Goal: Register for event/course

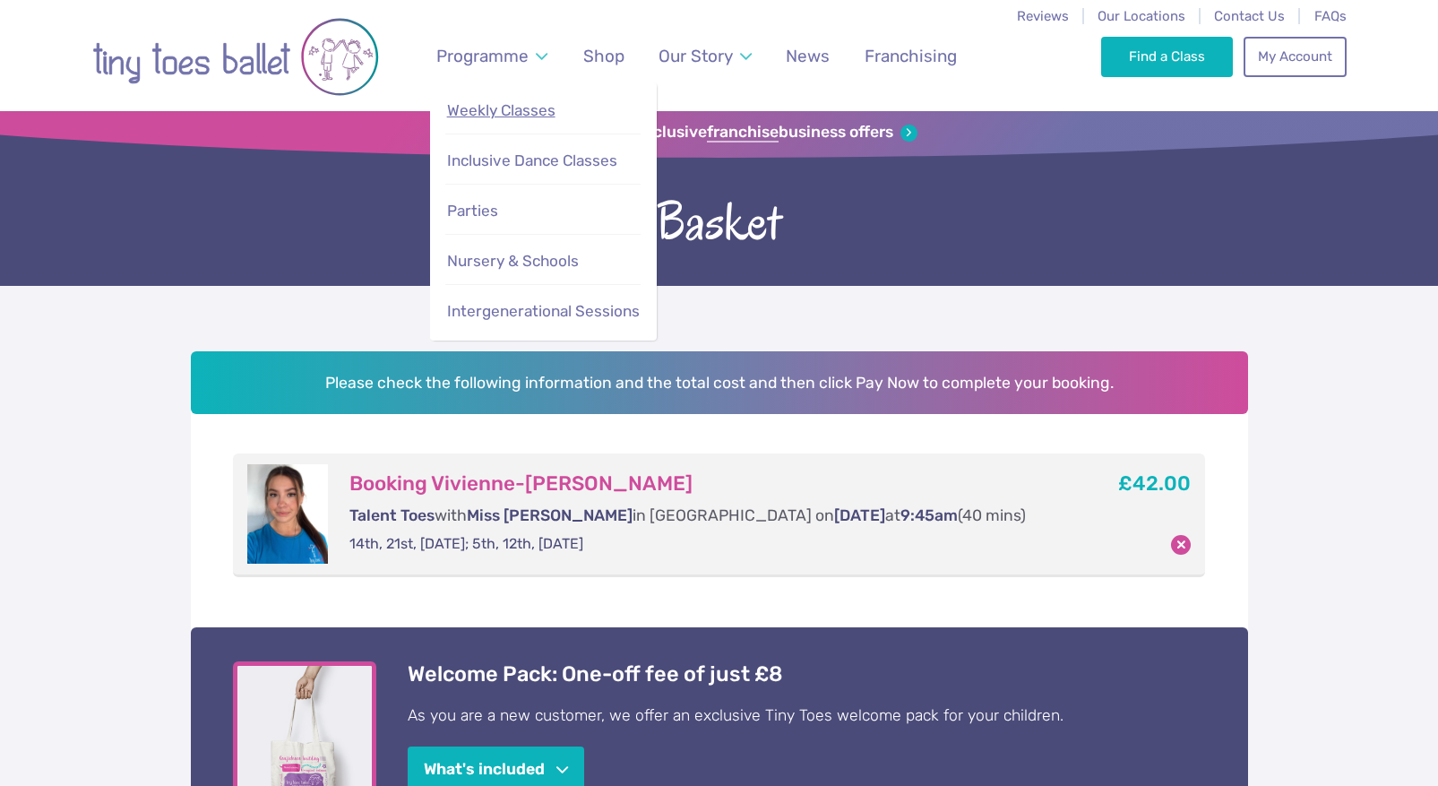
click at [507, 122] on link "Weekly Classes" at bounding box center [542, 110] width 195 height 39
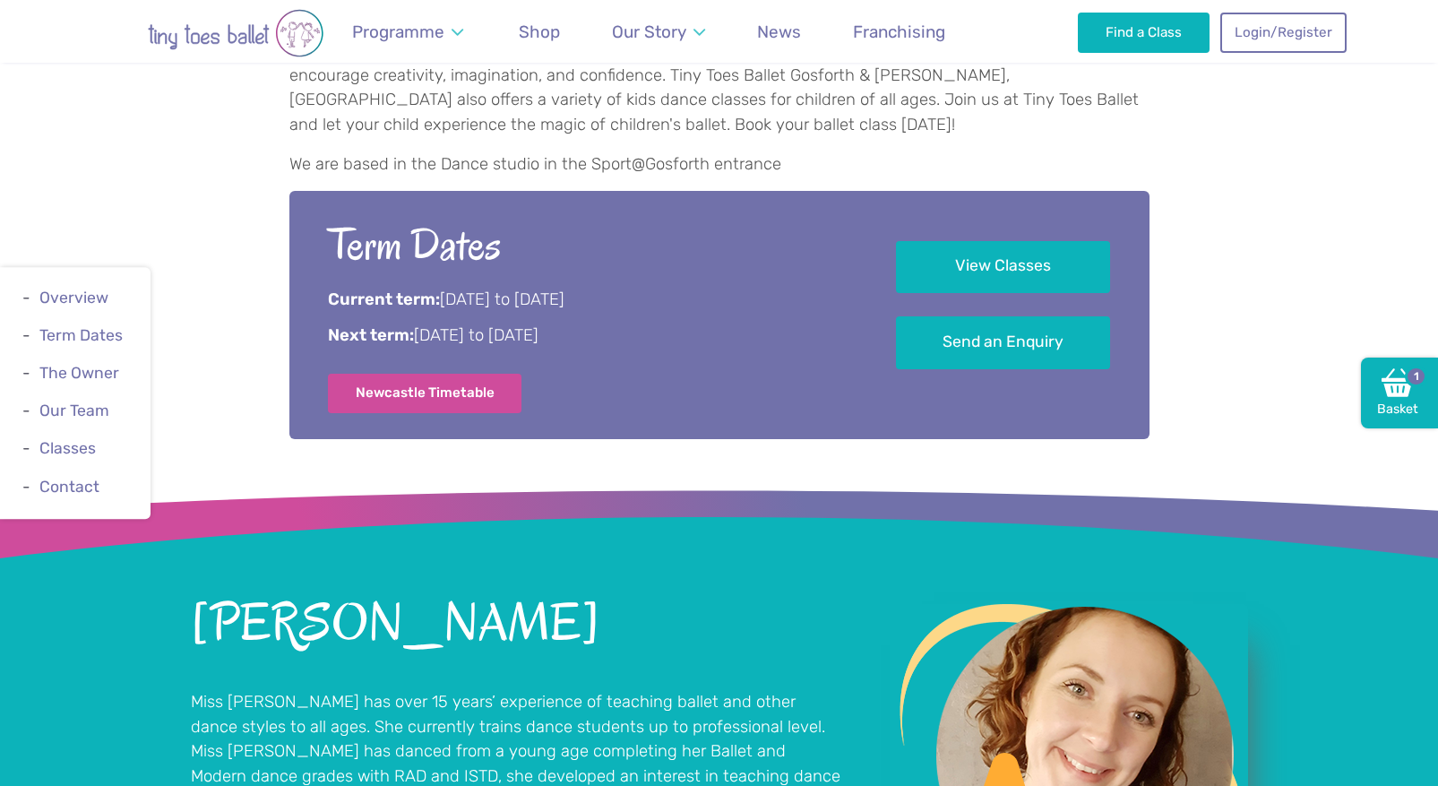
scroll to position [939, 0]
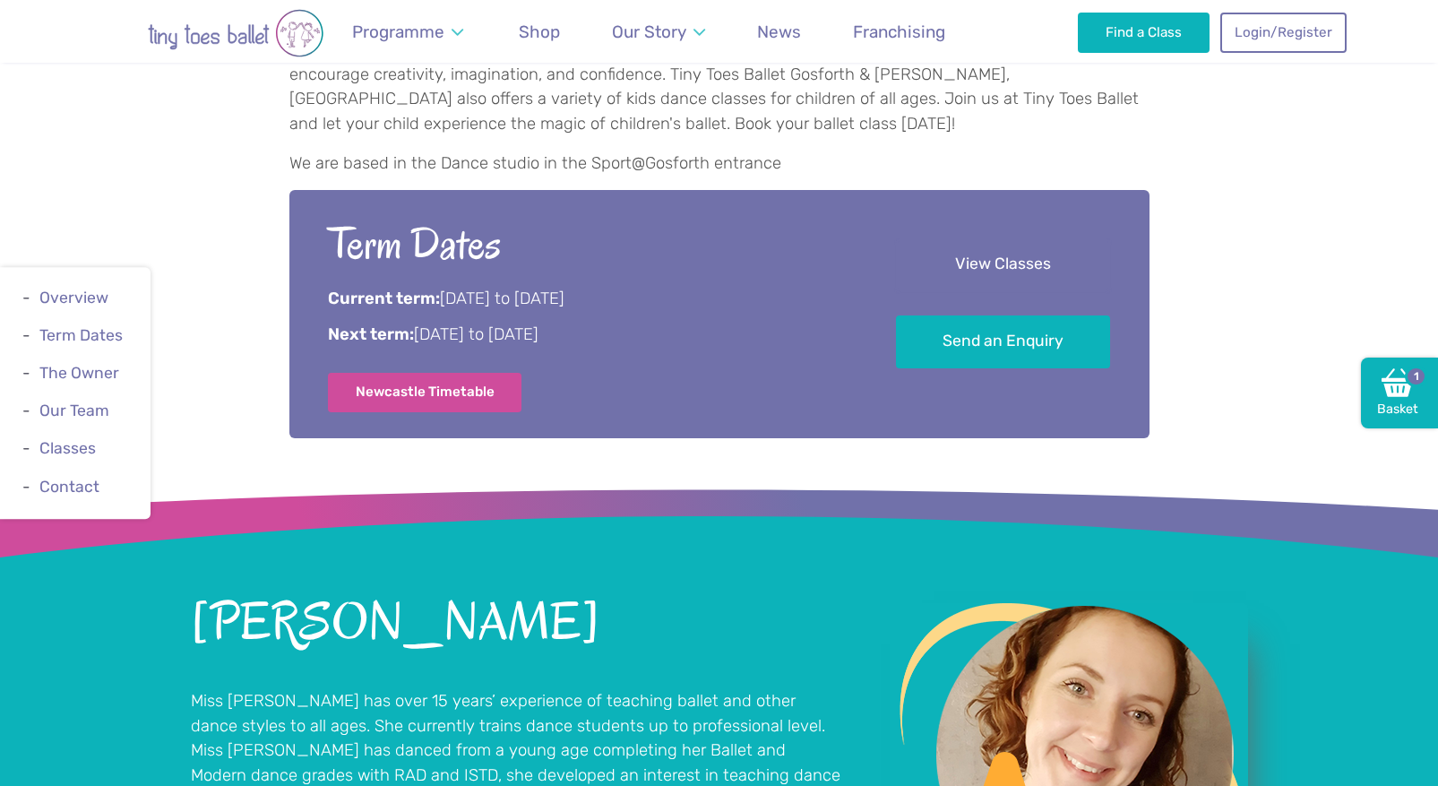
click at [1002, 246] on link "View Classes" at bounding box center [1003, 265] width 214 height 53
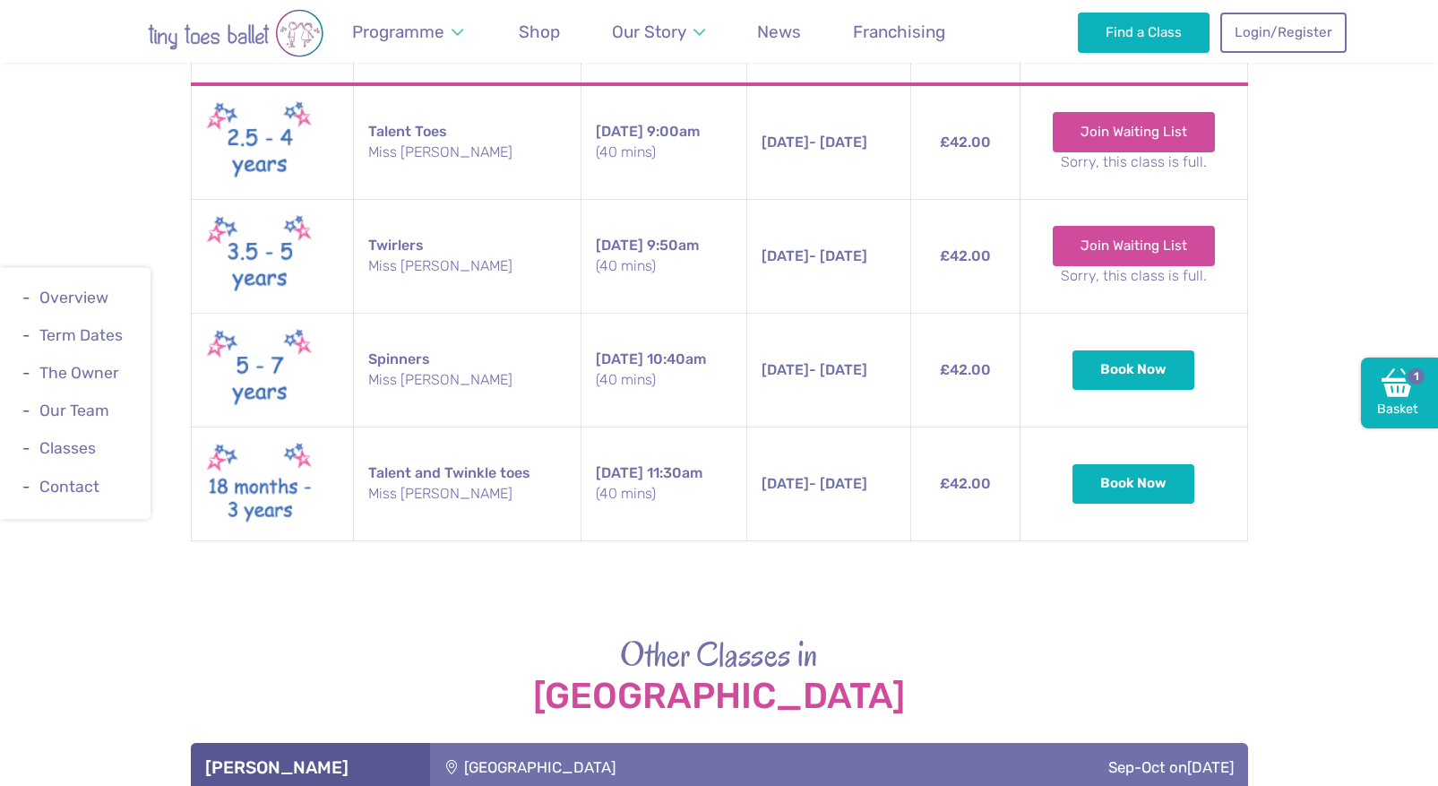
scroll to position [2858, 0]
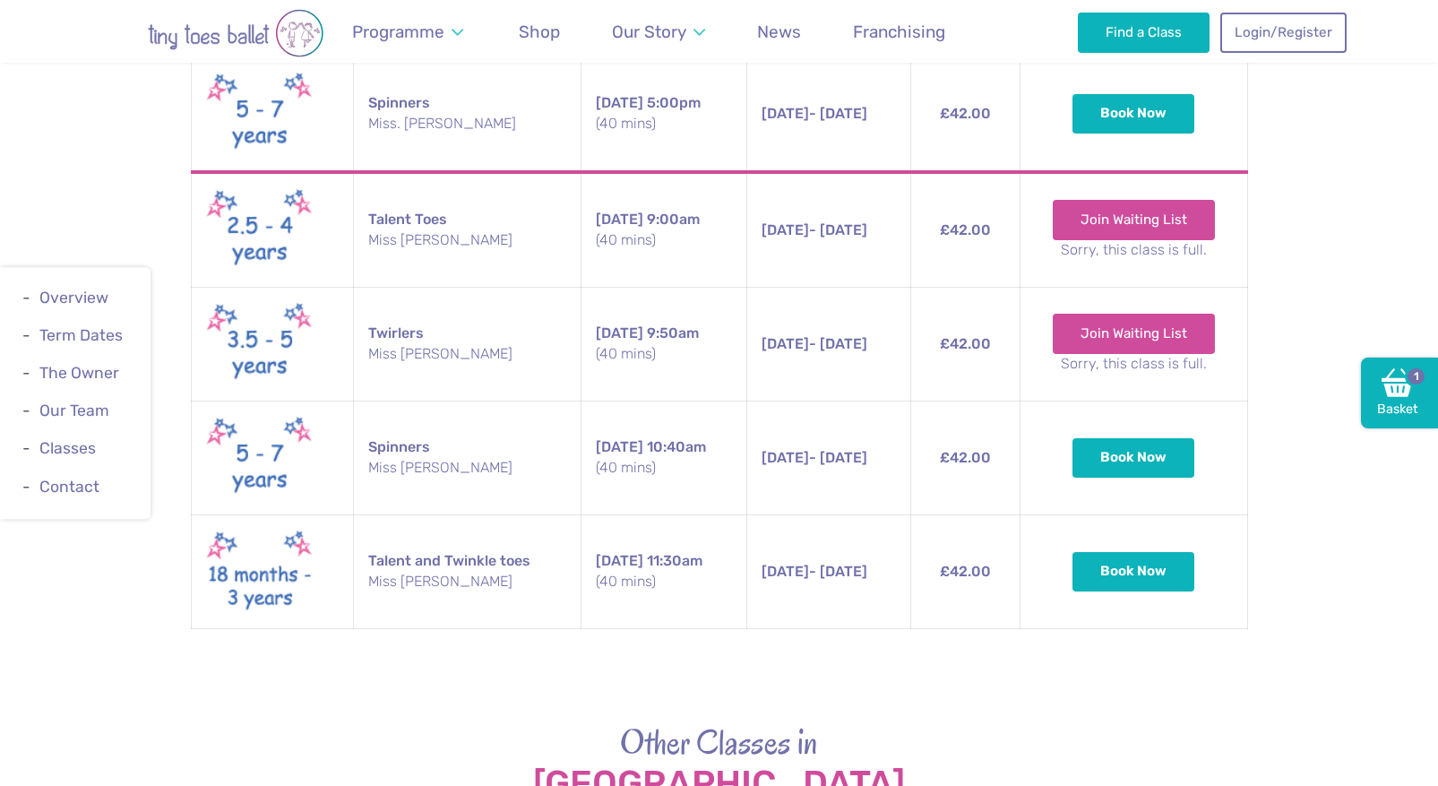
scroll to position [939, 0]
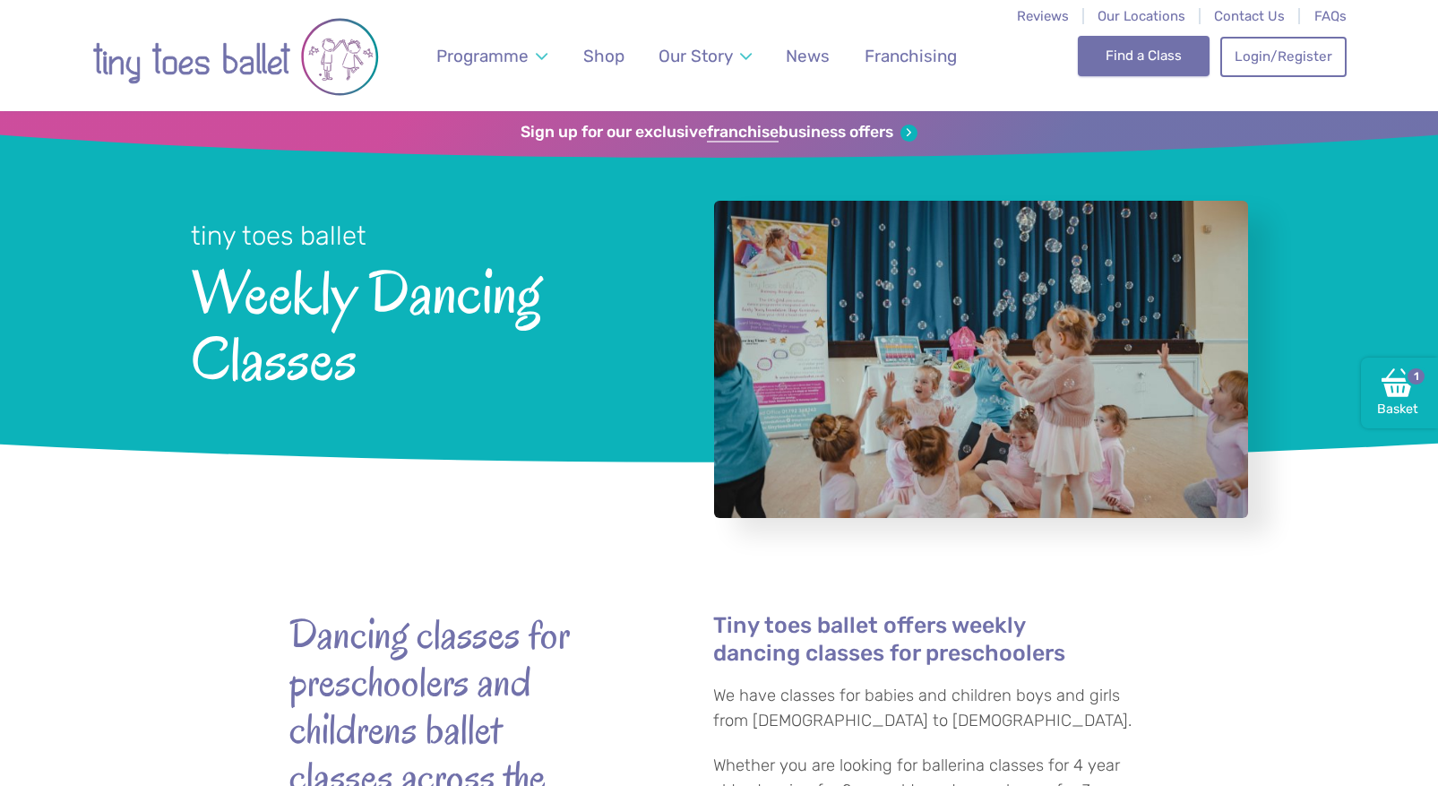
click at [1099, 48] on link "Find a Class" at bounding box center [1144, 55] width 132 height 39
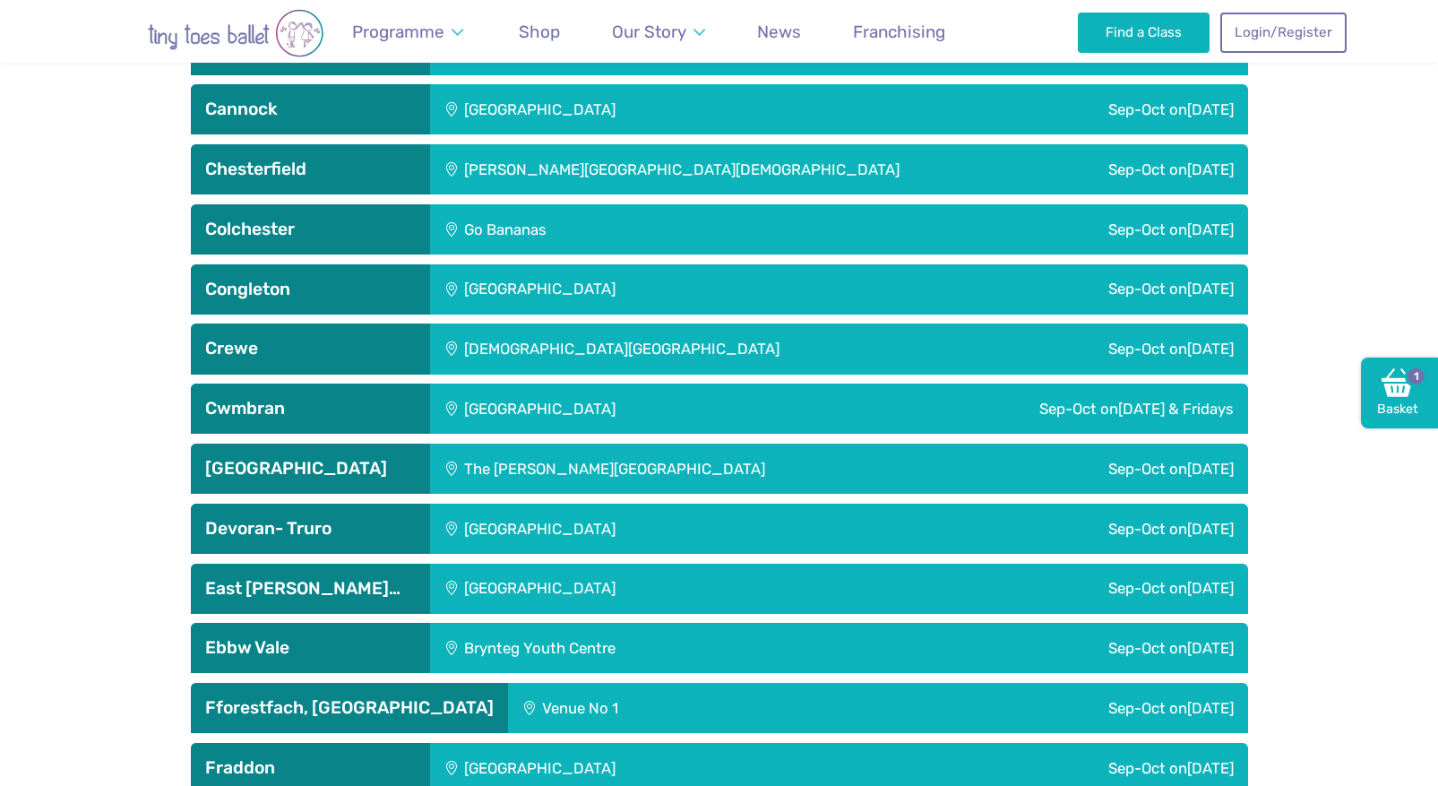
scroll to position [2162, 0]
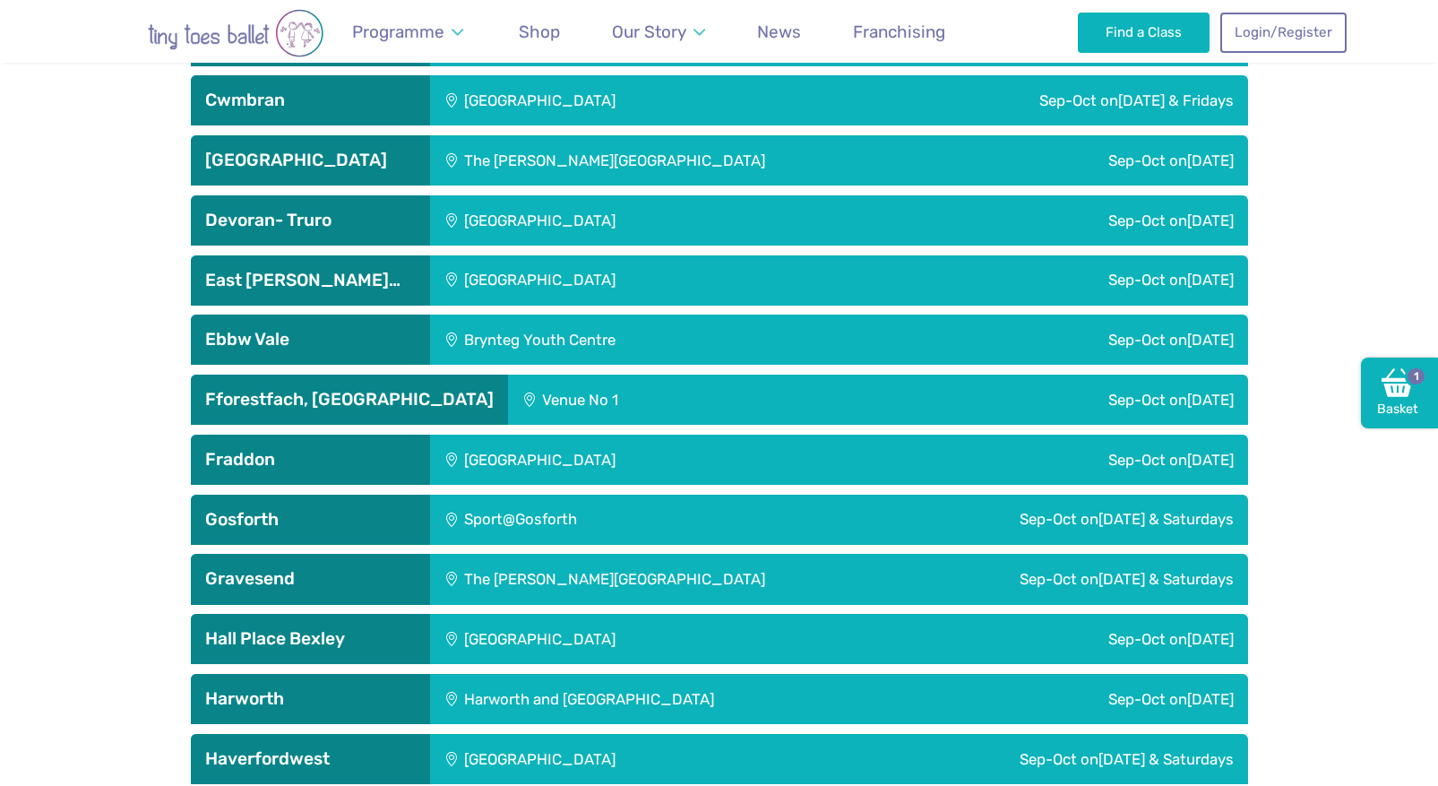
click at [724, 521] on div "Sport@Gosforth" at bounding box center [593, 520] width 327 height 50
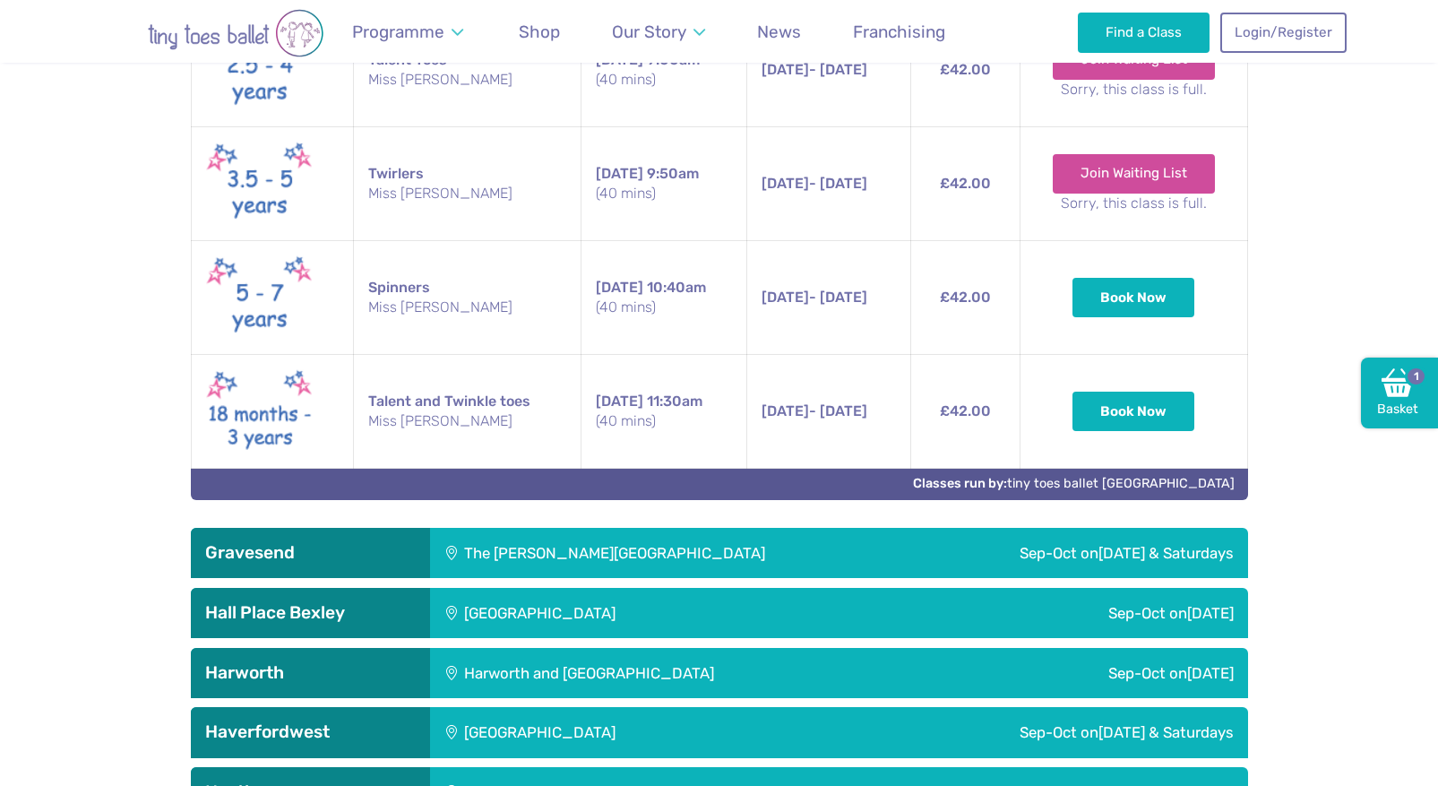
scroll to position [2921, 0]
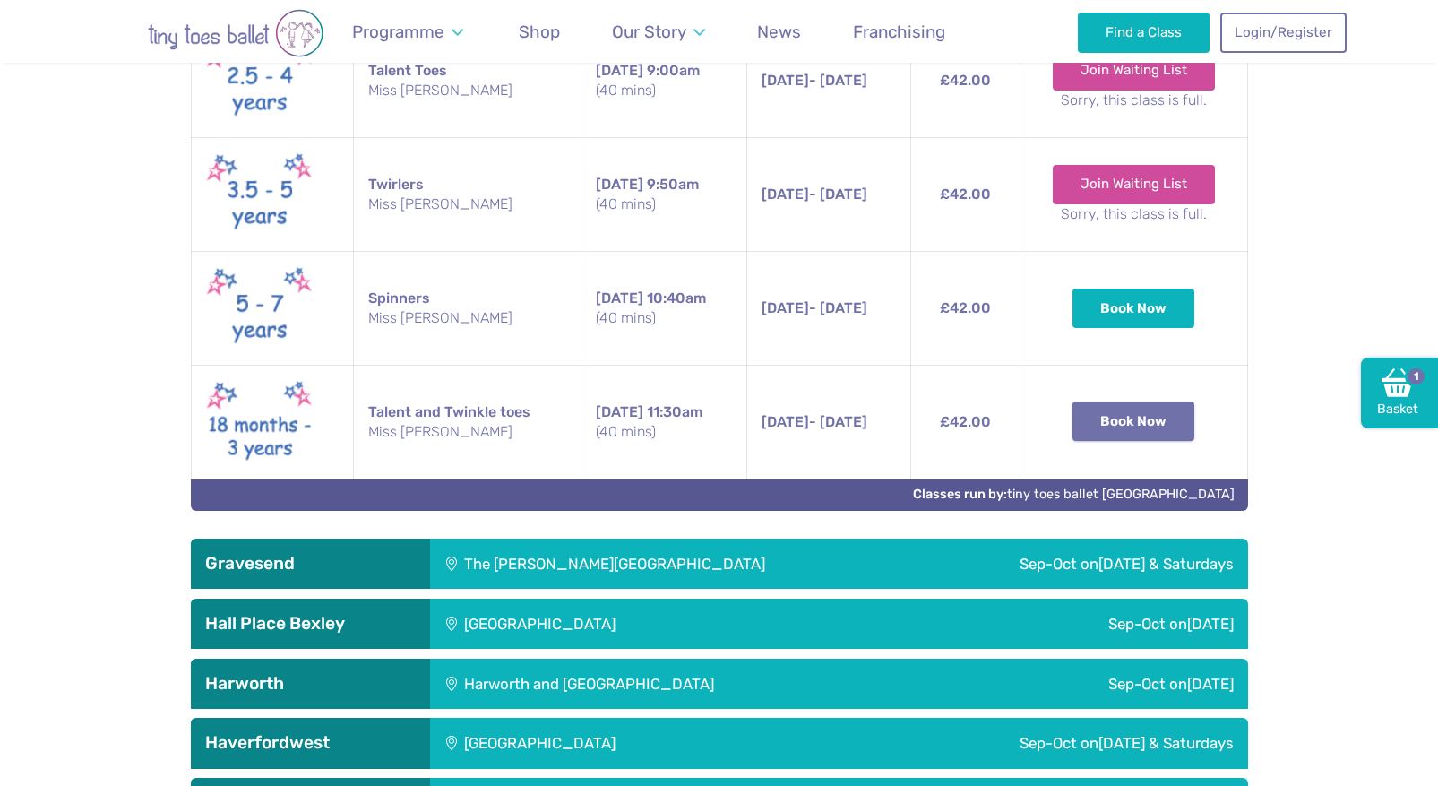
click at [1159, 422] on button "Book Now" at bounding box center [1134, 420] width 122 height 39
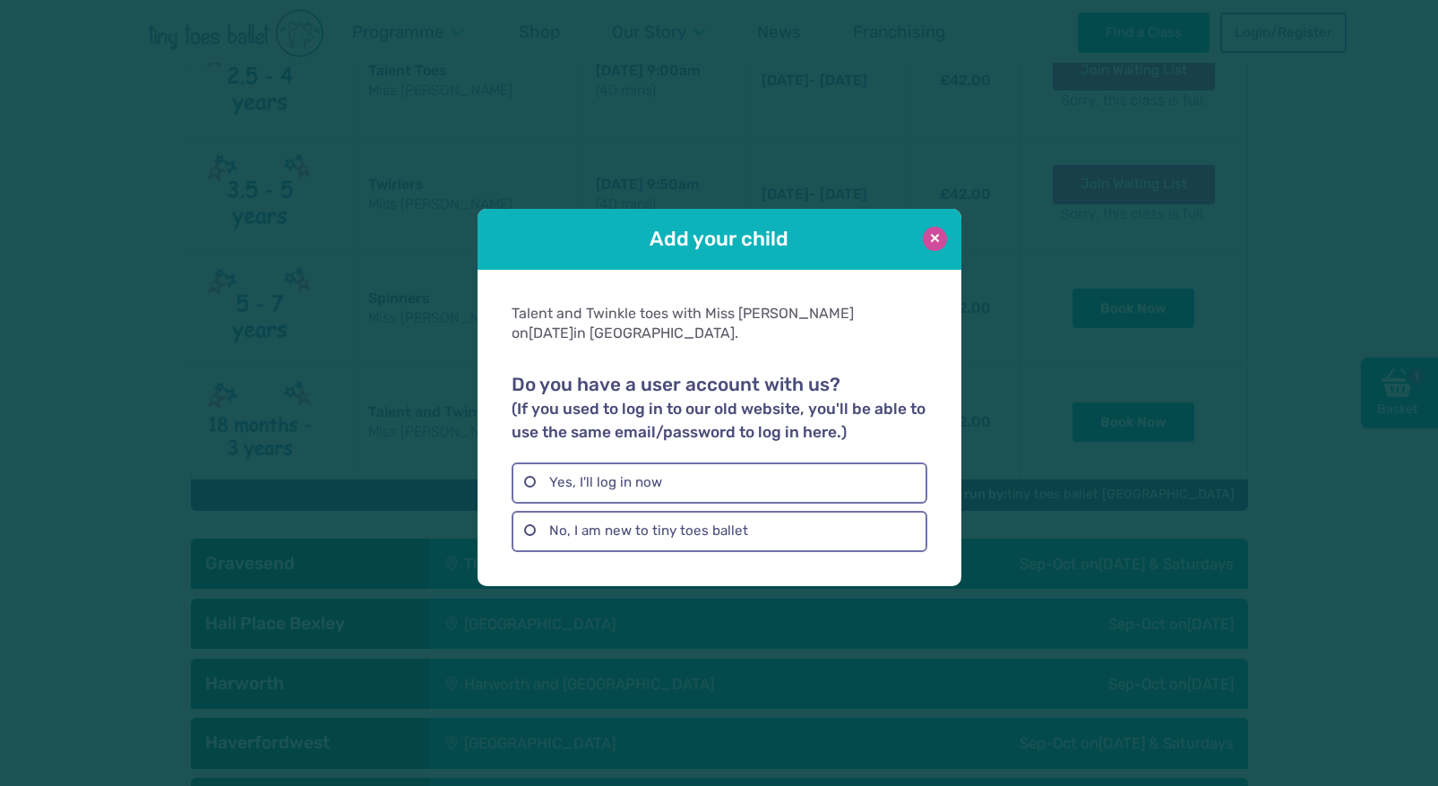
click at [936, 233] on button at bounding box center [935, 239] width 24 height 24
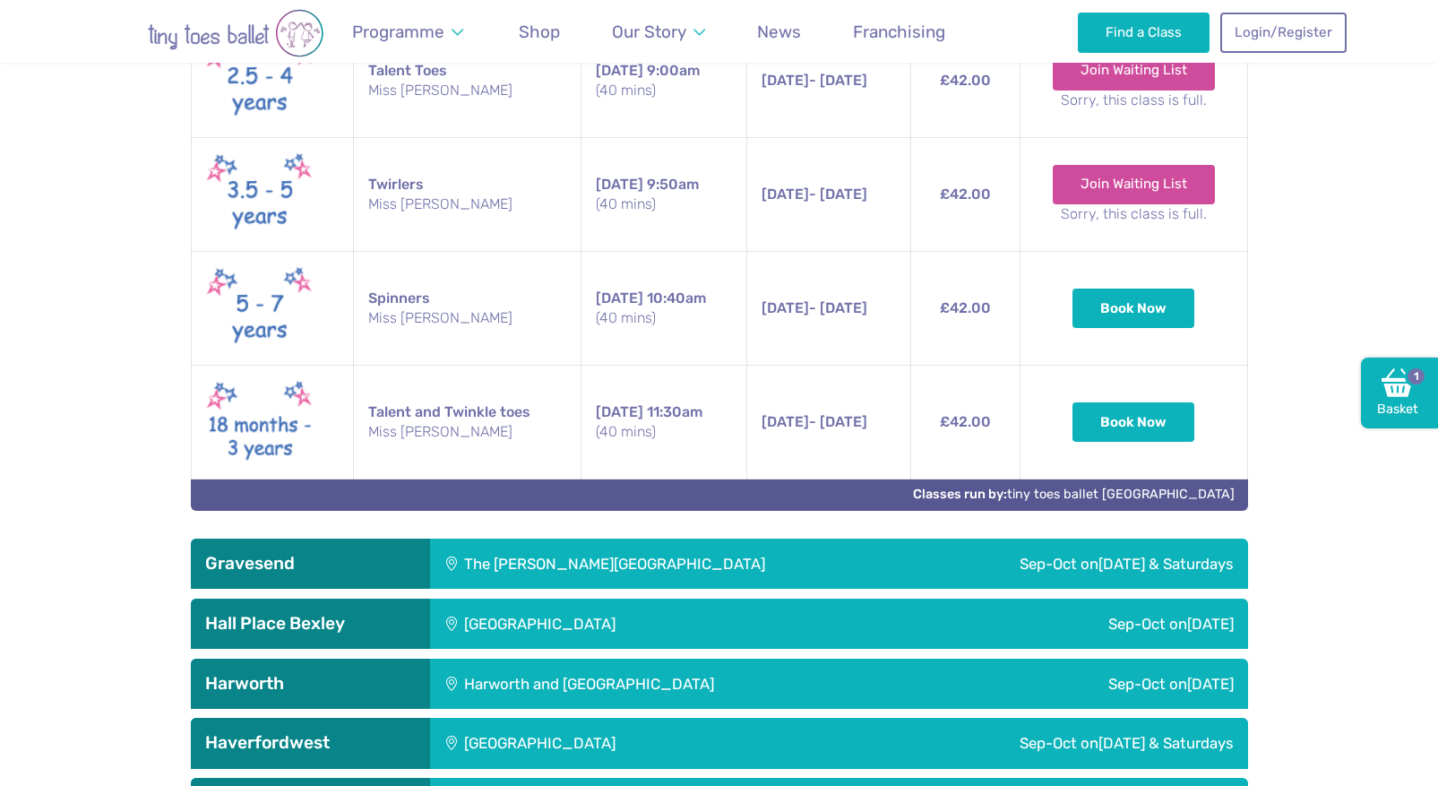
click at [838, 409] on td "13th Sep - 18th Oct Saturday 13th Sep - 18th Oct 11:30am (40 mins)" at bounding box center [828, 423] width 164 height 114
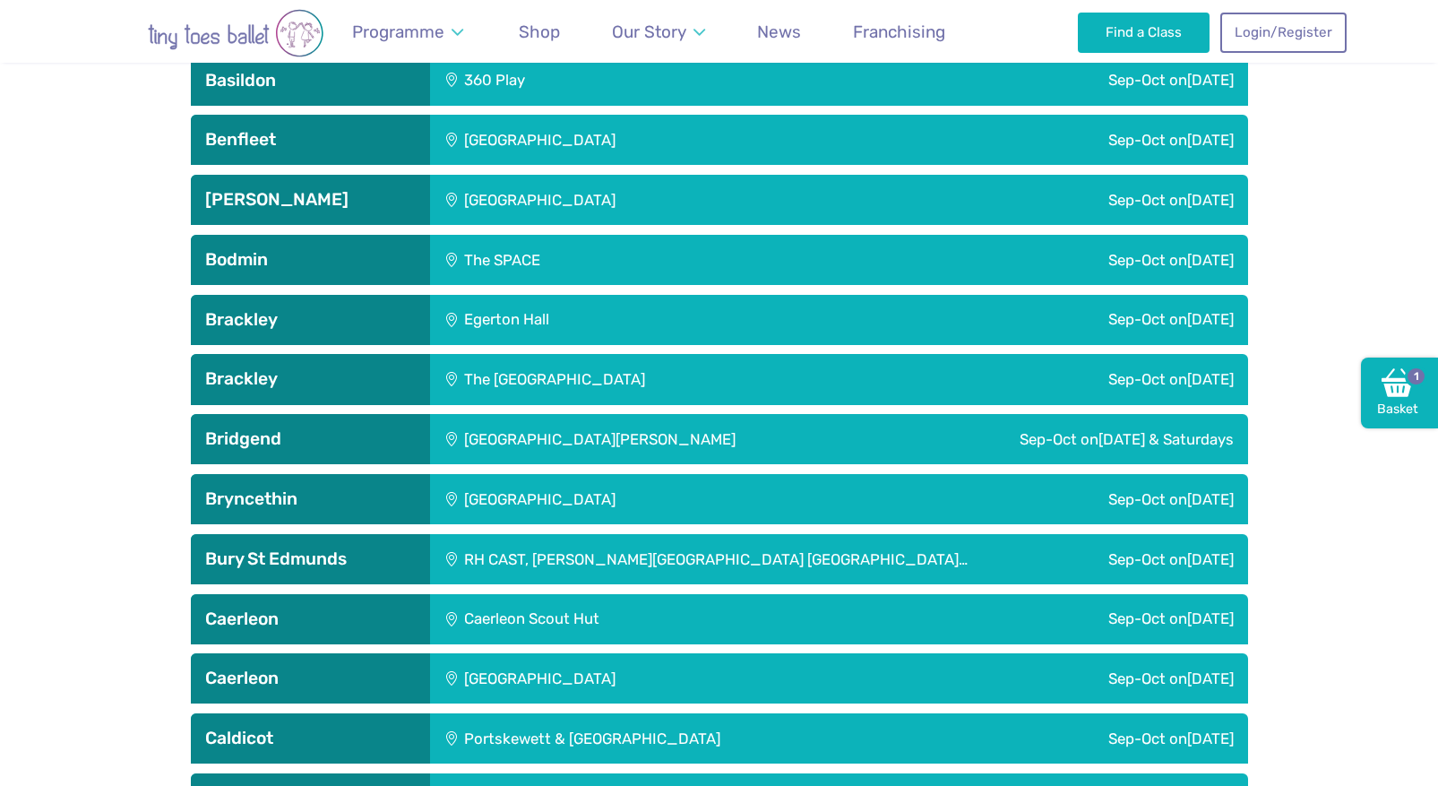
scroll to position [939, 0]
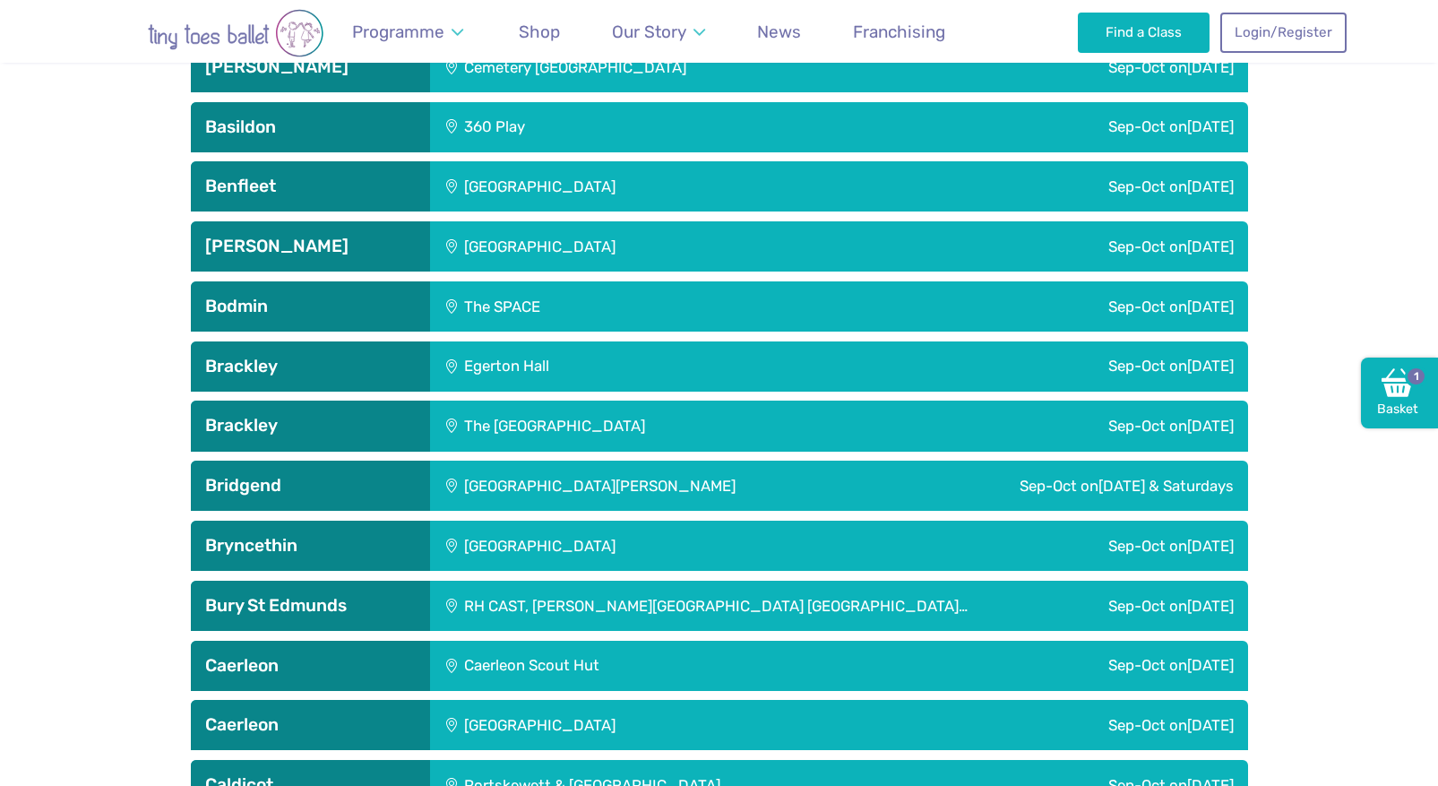
click at [554, 251] on div "Rising sun countryside centre" at bounding box center [661, 246] width 462 height 50
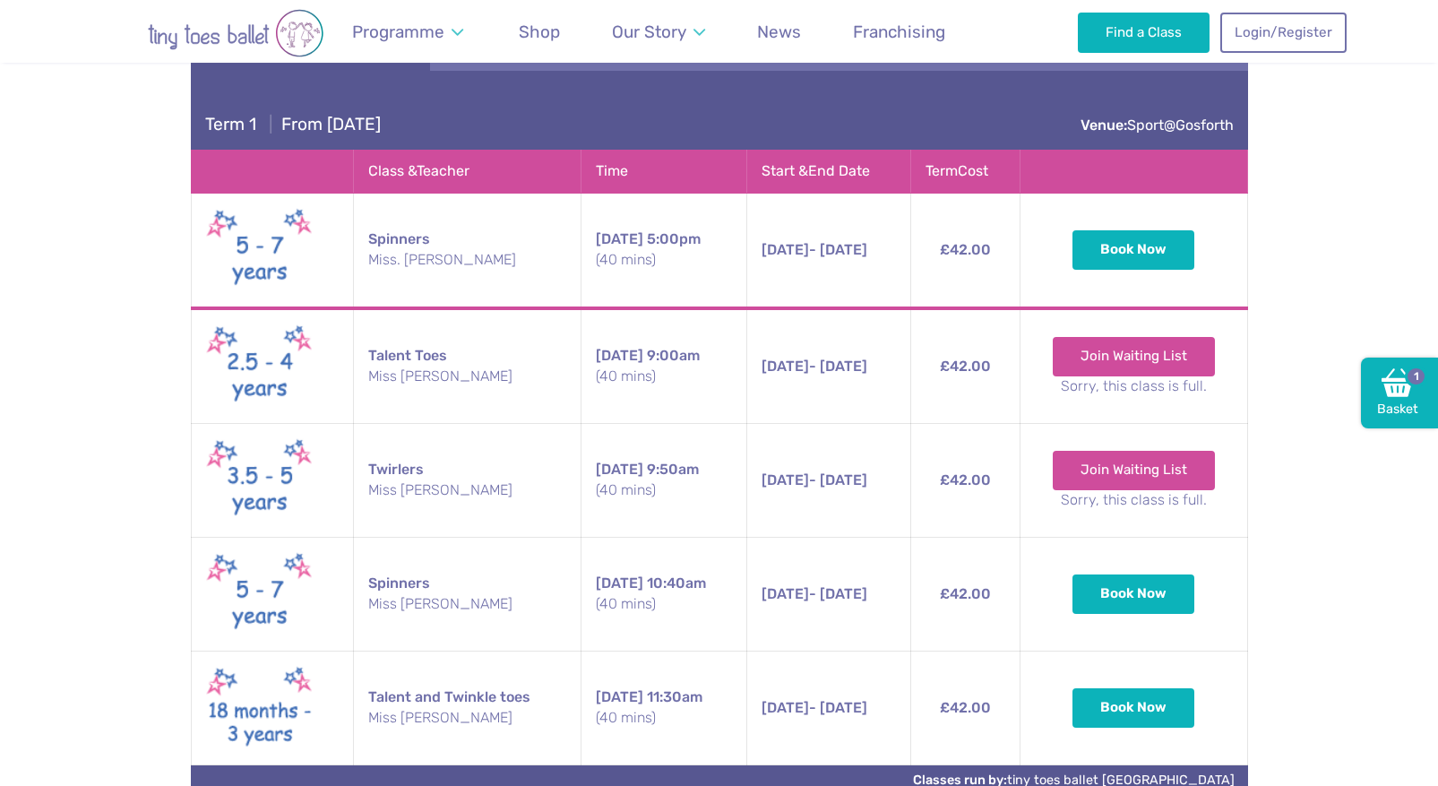
scroll to position [3268, 0]
